Goal: Information Seeking & Learning: Check status

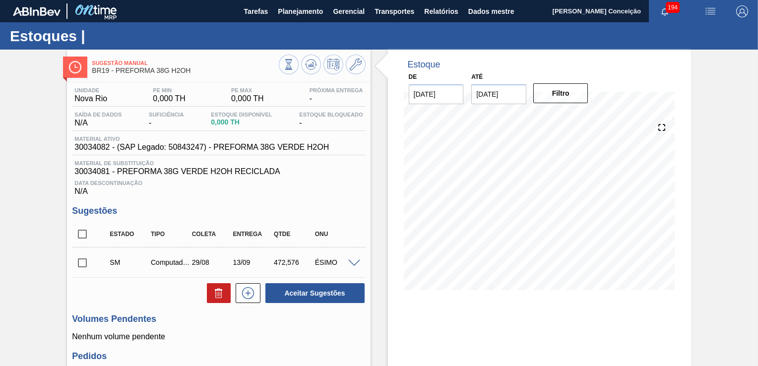
click at [10, 136] on div "Sugestão Manual BR19 - PREFORMA 38G H2OH Unidade Nova Rio PE MIN 0,000 TH PE MA…" at bounding box center [379, 259] width 758 height 418
click at [379, 108] on div "Estoque De [DATE] Até [DATE] Filtro" at bounding box center [531, 259] width 320 height 418
click at [175, 30] on h1 "Estoques |" at bounding box center [98, 35] width 176 height 11
click at [289, 15] on span "Planejamento" at bounding box center [300, 11] width 45 height 12
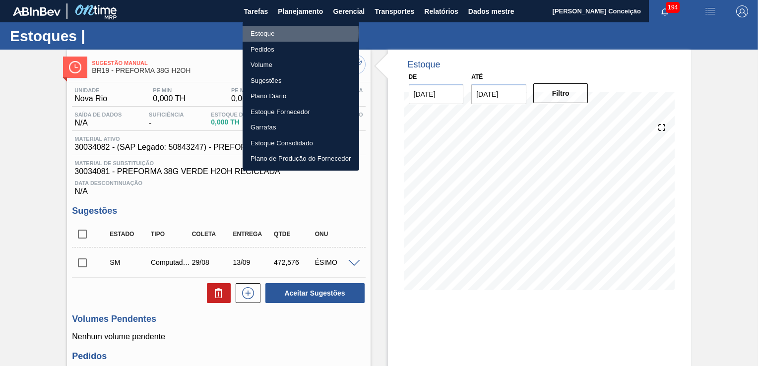
click at [263, 33] on li "Estoque" at bounding box center [301, 34] width 117 height 16
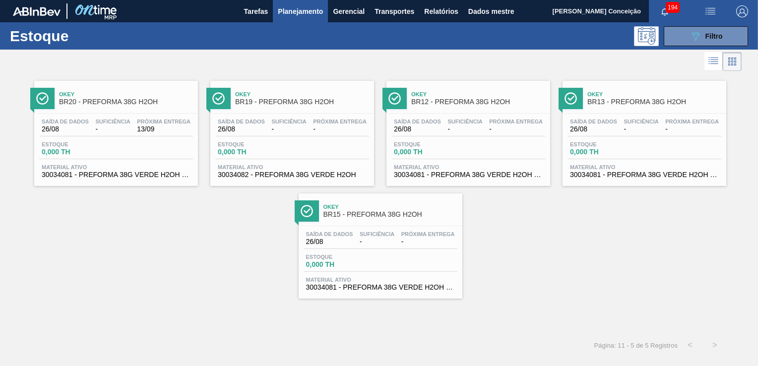
click at [217, 238] on div "Okey BR20 - PREFORMA 38G H2OH Saída de dados 26/08 Suficiência - Próxima Entreg…" at bounding box center [379, 185] width 758 height 225
click at [671, 197] on div "Okey BR20 - PREFORMA 38G H2OH Saída de dados 26/08 Suficiência - Próxima Entreg…" at bounding box center [379, 185] width 758 height 225
click at [319, 132] on span "-" at bounding box center [340, 128] width 54 height 7
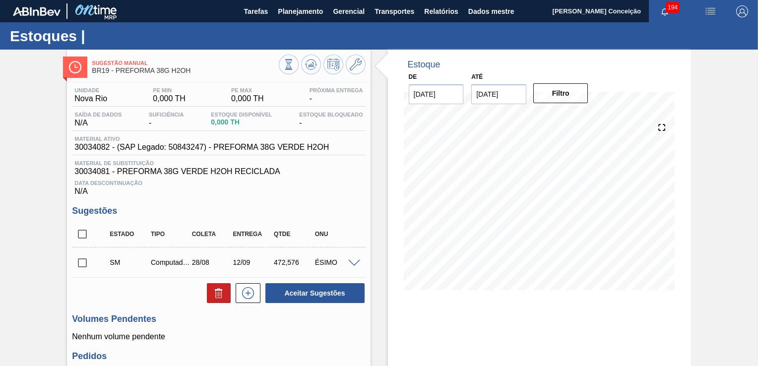
click at [158, 286] on div "Aceitar Sugestões" at bounding box center [218, 293] width 293 height 22
click at [324, 262] on div "ÉSIMO" at bounding box center [334, 262] width 45 height 8
click at [351, 263] on span at bounding box center [354, 263] width 12 height 7
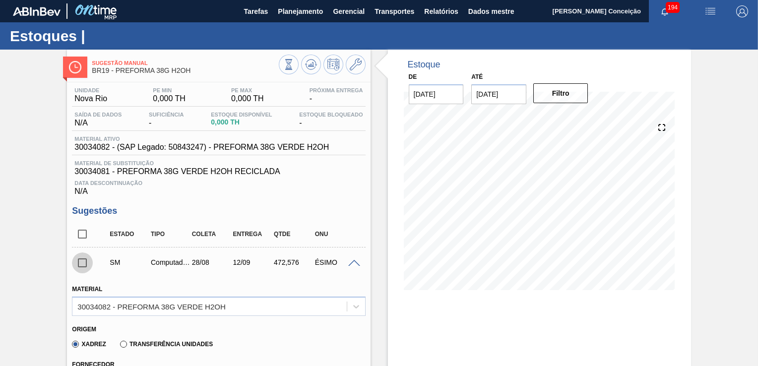
click at [81, 265] on input "checkbox" at bounding box center [82, 262] width 21 height 21
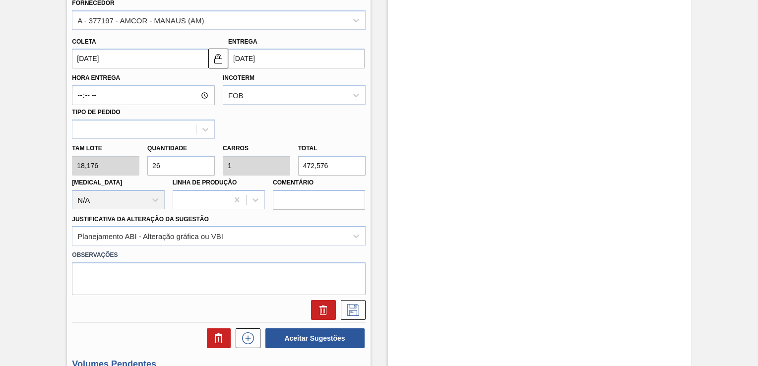
scroll to position [446, 0]
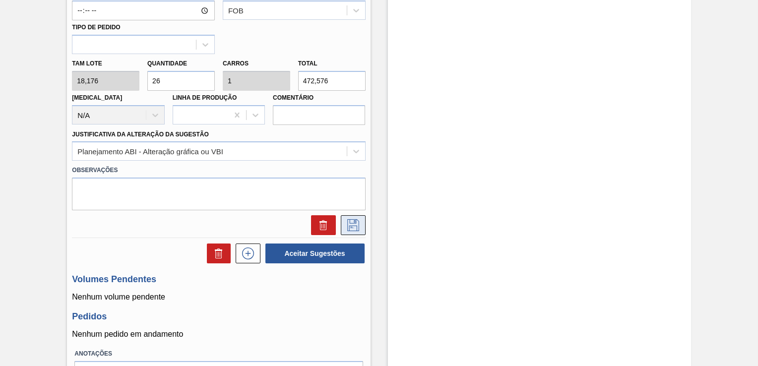
click at [353, 219] on icon at bounding box center [353, 225] width 16 height 12
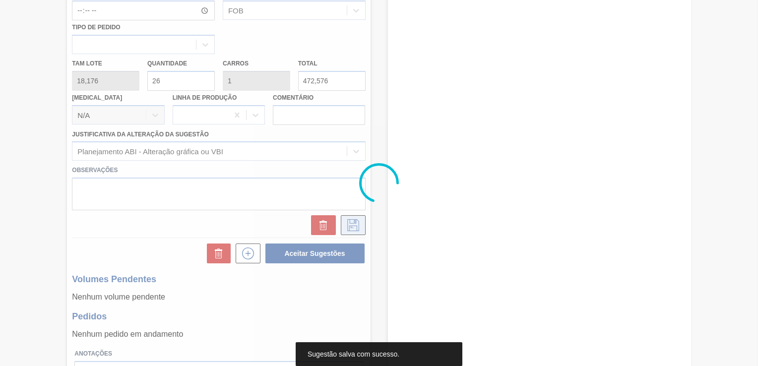
scroll to position [102, 0]
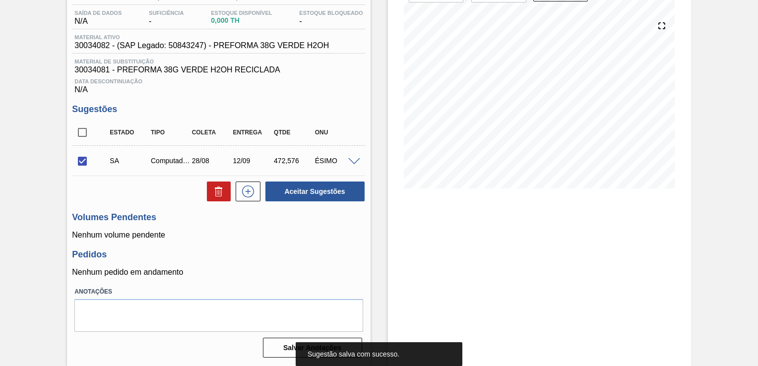
click at [288, 219] on h3 "Volumes Pendentes" at bounding box center [218, 217] width 293 height 10
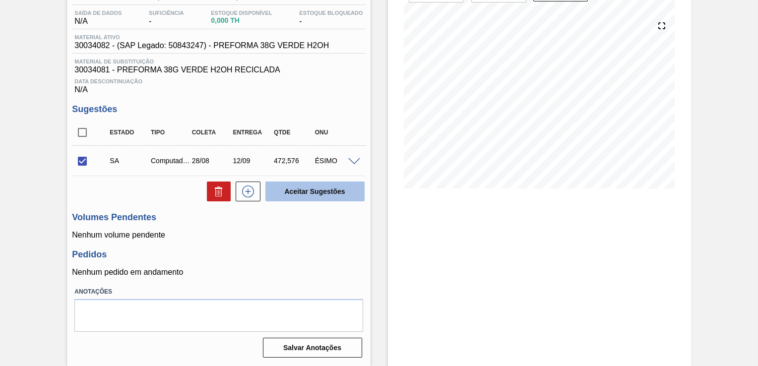
click at [296, 195] on button "Aceitar Sugestões" at bounding box center [314, 192] width 99 height 20
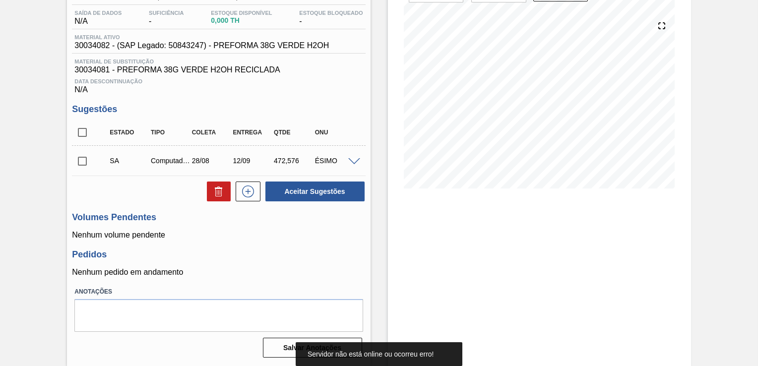
click at [75, 159] on input "checkbox" at bounding box center [82, 161] width 21 height 21
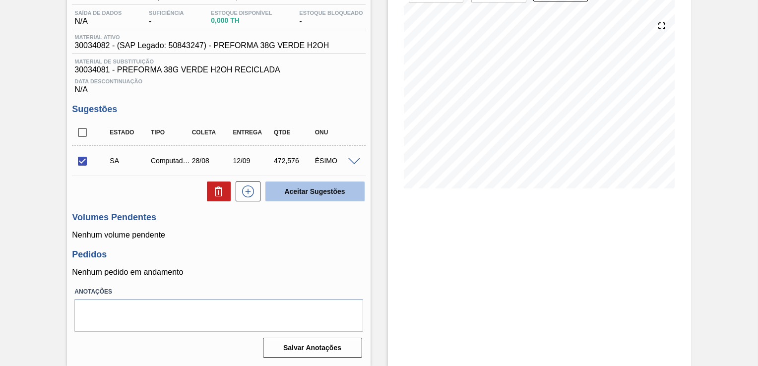
click at [284, 186] on button "Aceitar Sugestões" at bounding box center [314, 192] width 99 height 20
checkbox input "false"
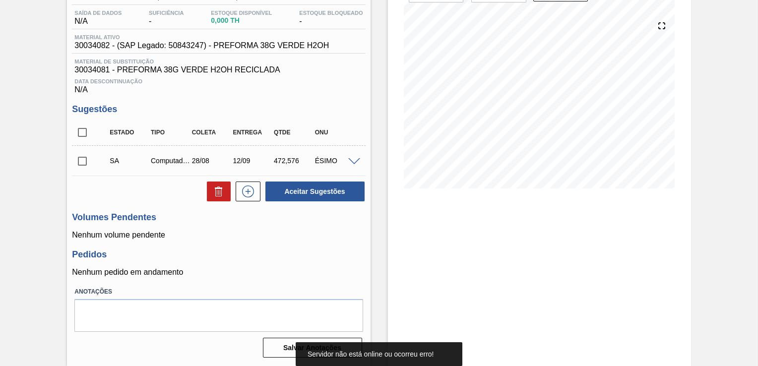
click at [302, 259] on div "Pedidos Nenhum pedido em andamento" at bounding box center [218, 262] width 293 height 27
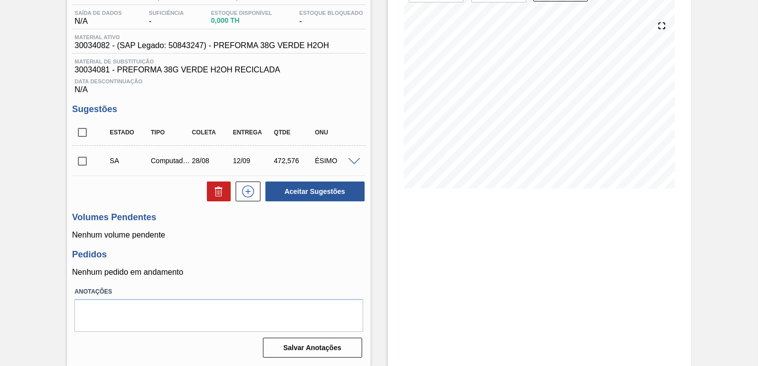
scroll to position [0, 0]
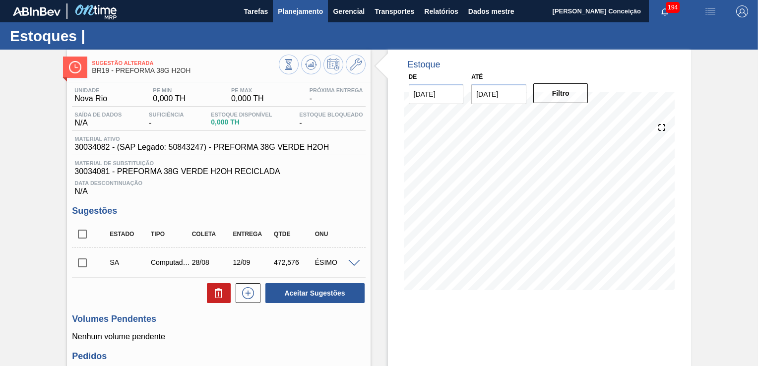
click at [300, 7] on span "Planejamento" at bounding box center [300, 11] width 45 height 12
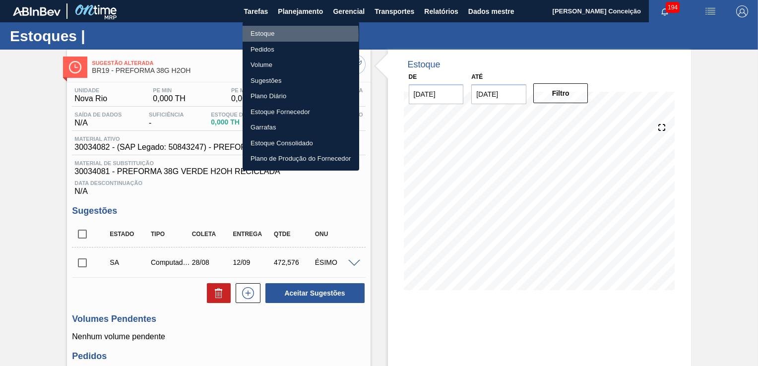
click at [265, 35] on li "Estoque" at bounding box center [301, 34] width 117 height 16
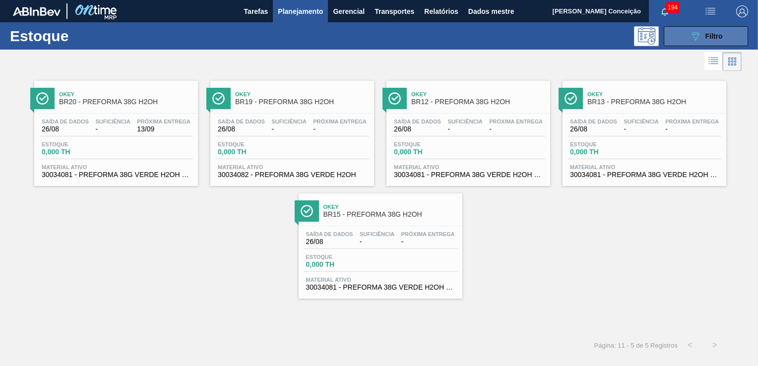
click at [719, 39] on span "Filtro" at bounding box center [713, 36] width 17 height 8
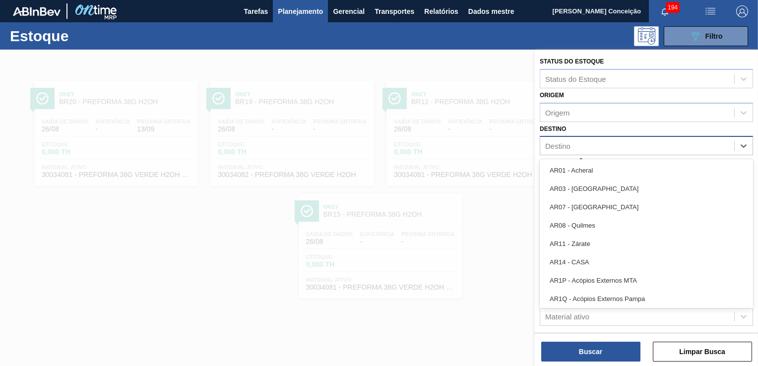
click at [568, 144] on div "Destino" at bounding box center [557, 146] width 25 height 8
type input "br15"
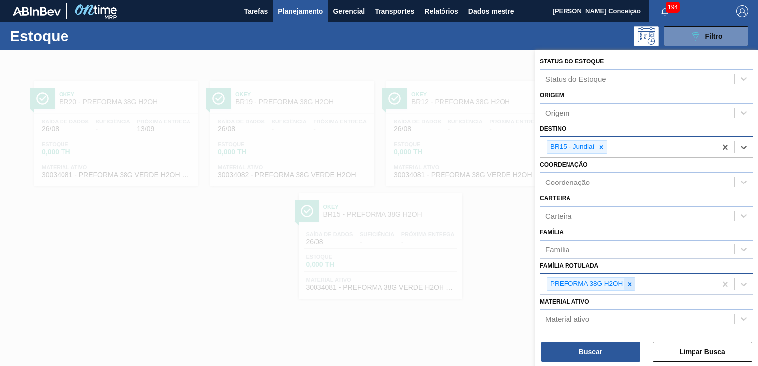
click at [629, 283] on icon at bounding box center [629, 284] width 7 height 7
click at [605, 340] on div "Buscar Limpar Busca" at bounding box center [646, 347] width 223 height 28
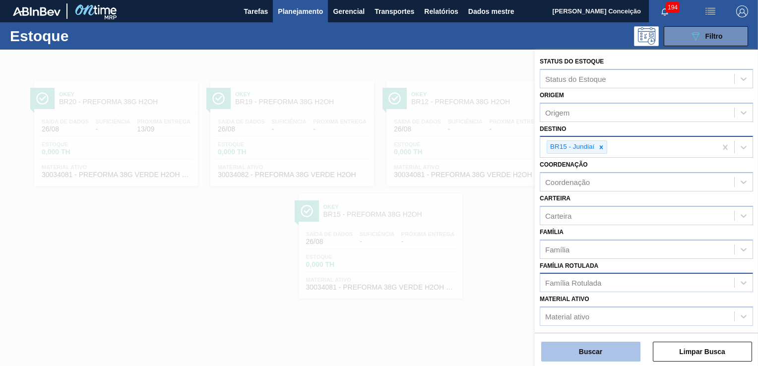
click at [606, 347] on button "Buscar" at bounding box center [590, 352] width 99 height 20
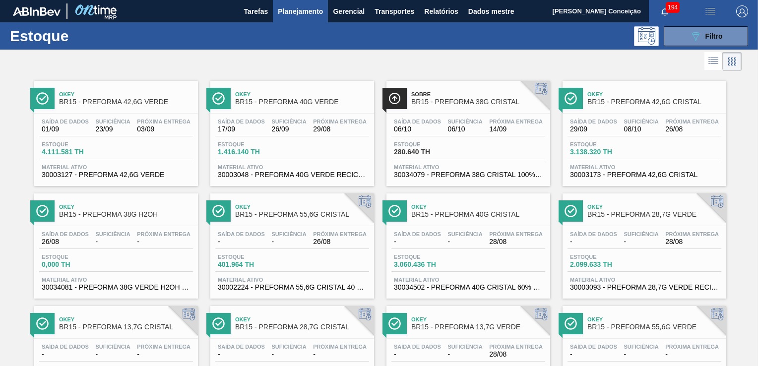
click at [308, 67] on div at bounding box center [371, 62] width 742 height 24
click at [355, 53] on div at bounding box center [371, 62] width 742 height 24
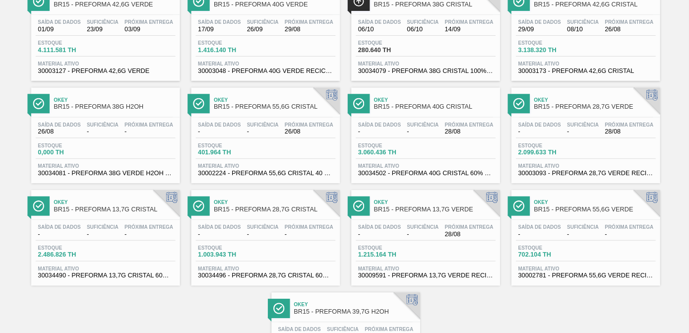
scroll to position [82, 0]
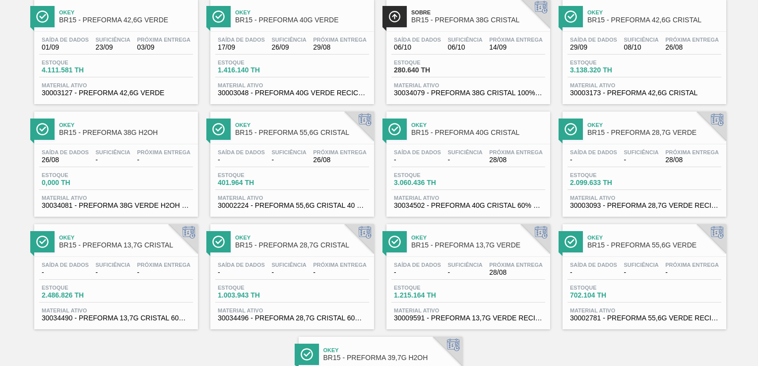
click at [623, 252] on div "Okey BR15 - PREFORMA 55,6G VERDE Saída de dados - Suficiência - Próxima Entrega…" at bounding box center [644, 276] width 164 height 105
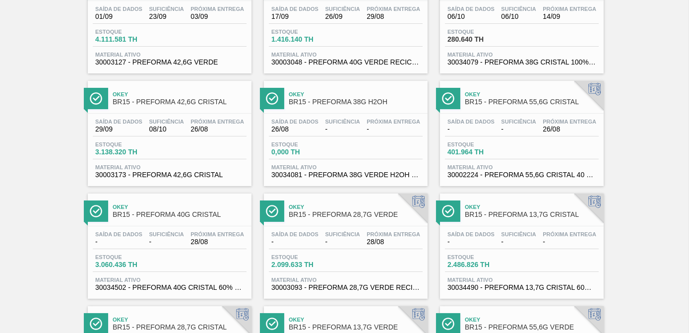
scroll to position [58, 0]
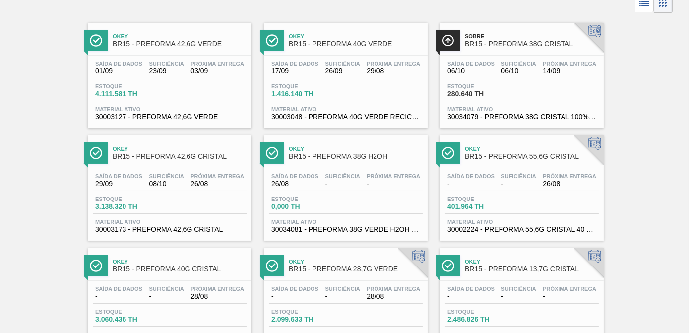
click at [537, 156] on span "BR15 - PREFORMA 55,6G CRISTAL" at bounding box center [532, 156] width 134 height 7
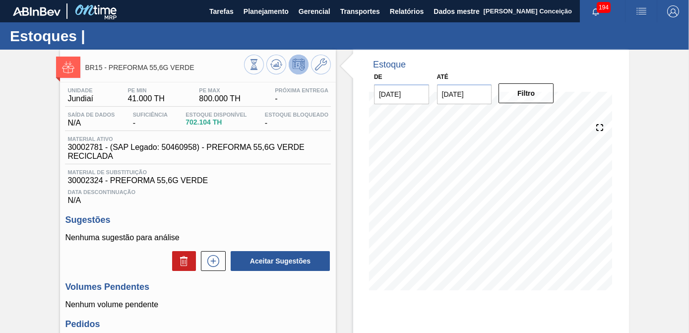
click at [276, 185] on span "30002324 - PREFORMA 55,6G VERDE" at bounding box center [197, 180] width 261 height 9
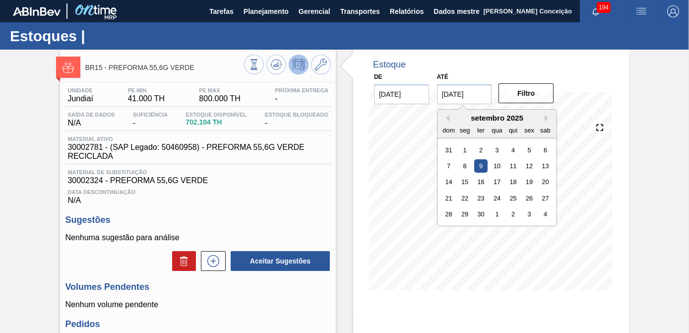
drag, startPoint x: 476, startPoint y: 96, endPoint x: 385, endPoint y: 94, distance: 91.3
click at [385, 94] on div "De [DATE] Até [DATE] Previous Month Next Month [DATE] dom seg ter qua qui sex s…" at bounding box center [464, 87] width 198 height 34
type input "10/10/2025"
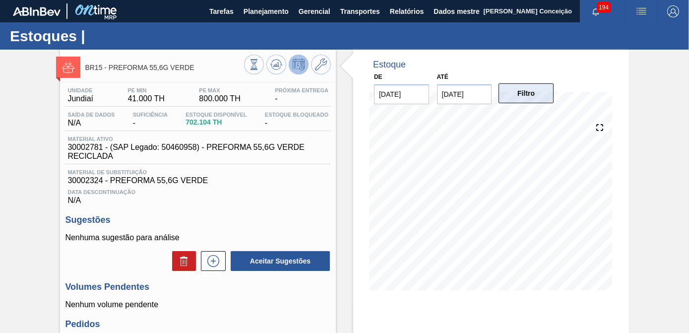
click at [543, 93] on button "Filtro" at bounding box center [525, 93] width 55 height 20
click at [345, 185] on div "Estoque De 26/08/2025 Até 10/10/2025 Filtro" at bounding box center [482, 243] width 293 height 386
click at [225, 205] on font "N/A" at bounding box center [197, 200] width 261 height 9
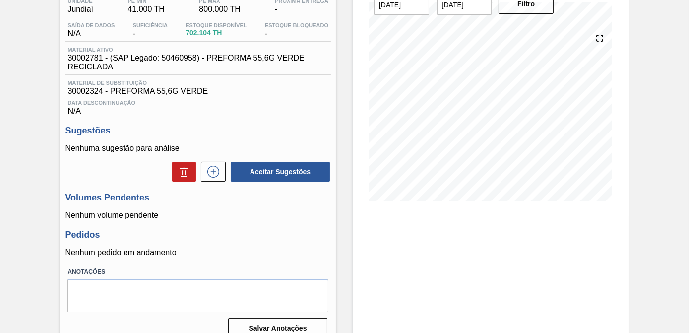
scroll to position [90, 0]
click at [351, 217] on div "Estoque De 26/08/2025 Até 10/10/2025 Filtro 13/09 Projeção de Estoque 320.64 Ne…" at bounding box center [482, 153] width 293 height 386
click at [348, 141] on div "Estoque De 26/08/2025 Até 10/10/2025 Filtro 29/08 Projeção de Estoque 702.104 N…" at bounding box center [482, 153] width 293 height 386
click at [234, 266] on div "Unidade Jundiaí PE MIN 41.000 TH PE MAX 800.000 TH Próxima Entrega - Saída de d…" at bounding box center [198, 167] width 276 height 348
